Goal: Navigation & Orientation: Understand site structure

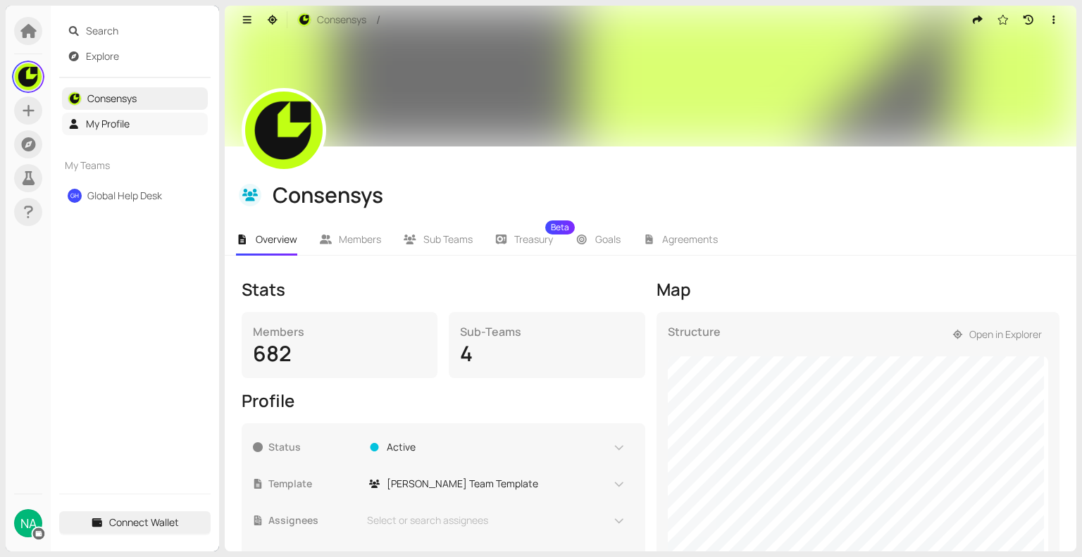
click at [130, 129] on link "My Profile" at bounding box center [108, 123] width 44 height 13
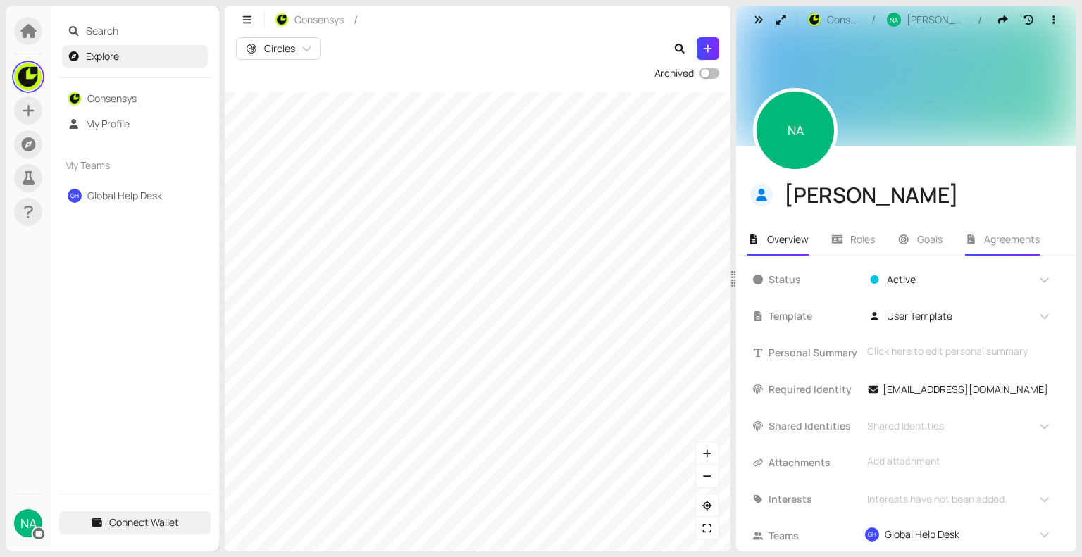
click at [1008, 239] on span "Agreements" at bounding box center [1012, 239] width 56 height 13
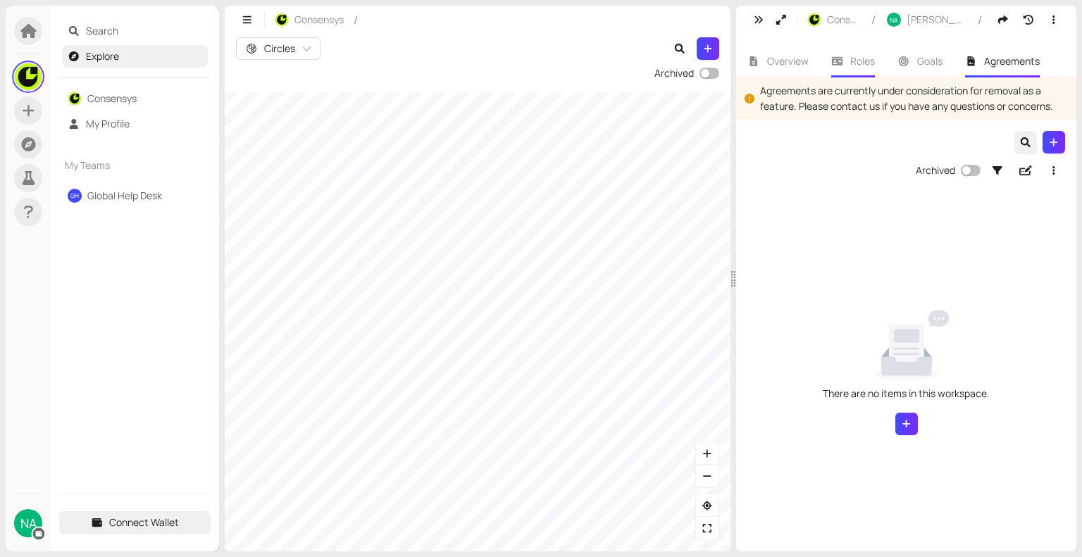
click at [849, 59] on li "Roles" at bounding box center [853, 61] width 67 height 32
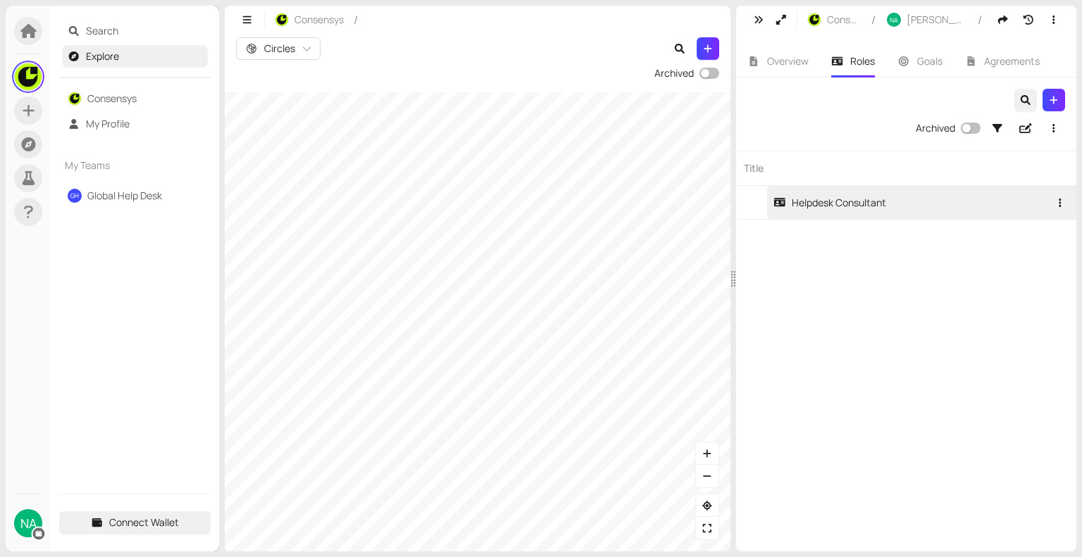
click at [838, 200] on div "Helpdesk Consultant" at bounding box center [830, 203] width 113 height 16
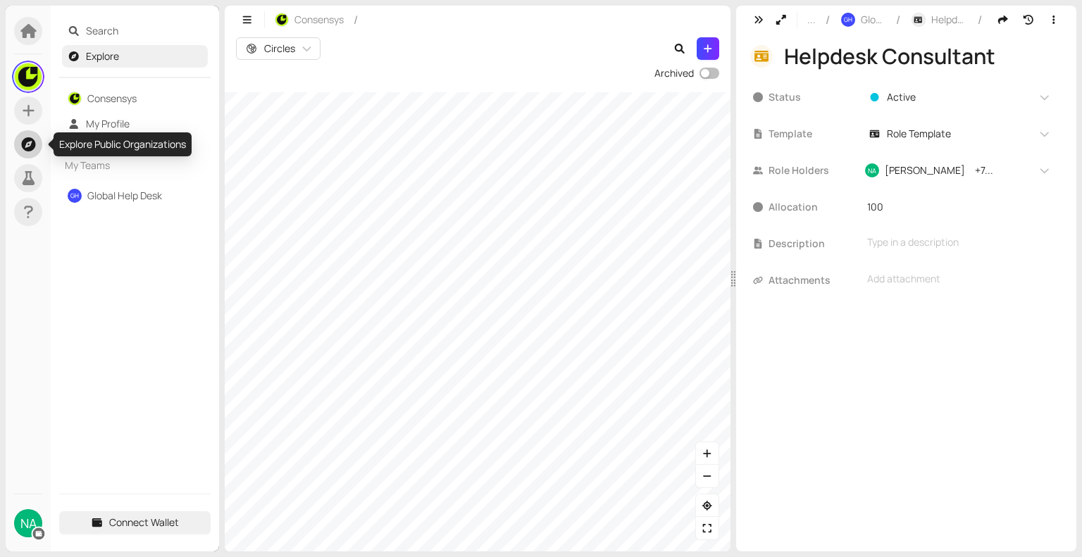
click at [23, 147] on icon at bounding box center [28, 144] width 14 height 14
